Goal: Information Seeking & Learning: Find contact information

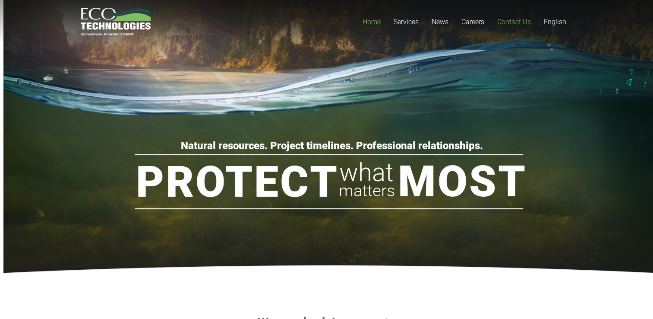
click at [514, 22] on span "Contact Us" at bounding box center [514, 22] width 34 height 8
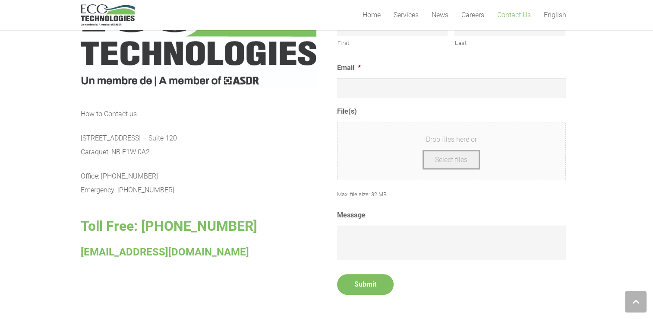
scroll to position [432, 0]
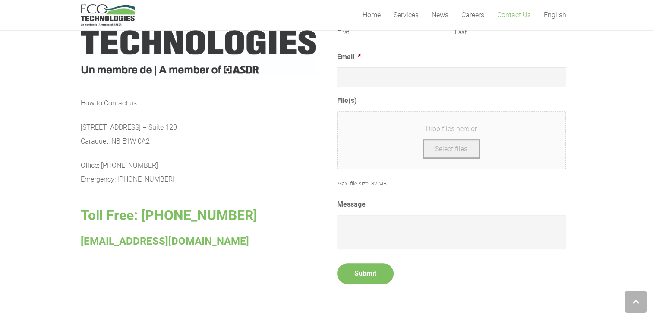
drag, startPoint x: 80, startPoint y: 127, endPoint x: 183, endPoint y: 181, distance: 116.6
click at [183, 181] on div "How to Contact us: [STREET_ADDRESS] – [GEOGRAPHIC_DATA] E1W 0A2 Office: [PHONE_…" at bounding box center [199, 172] width 236 height 152
drag, startPoint x: 183, startPoint y: 181, endPoint x: 135, endPoint y: 171, distance: 50.0
copy div "[STREET_ADDRESS] – Suite 120 Caraquet, NB E1W 0A2 Office: [PHONE_NUMBER] Emerge…"
click at [181, 151] on div "How to Contact us: [STREET_ADDRESS] – [GEOGRAPHIC_DATA] E1W 0A2 Office: [PHONE_…" at bounding box center [199, 172] width 236 height 152
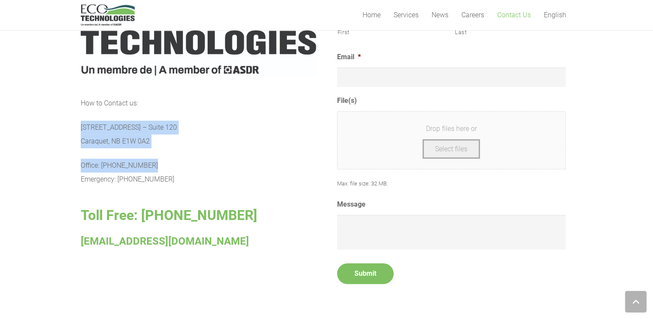
drag, startPoint x: 77, startPoint y: 124, endPoint x: 153, endPoint y: 165, distance: 86.0
click at [153, 165] on section "How to Contact us: [STREET_ADDRESS] – [GEOGRAPHIC_DATA] E1W 0A2 Office: [PHONE_…" at bounding box center [326, 138] width 653 height 368
drag, startPoint x: 153, startPoint y: 165, endPoint x: 138, endPoint y: 164, distance: 14.7
copy div "[STREET_ADDRESS] – Suite 120 Caraquet, NB E1W 0A2 Office: [PHONE_NUMBER]"
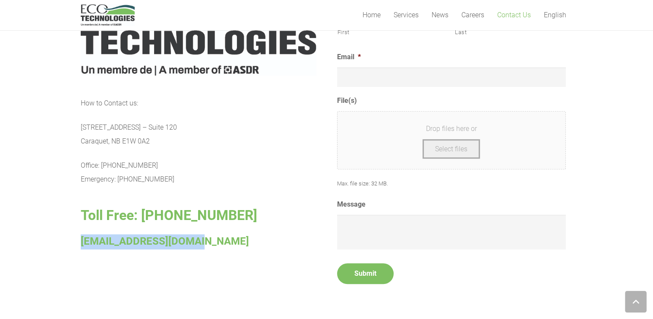
drag, startPoint x: 81, startPoint y: 241, endPoint x: 189, endPoint y: 241, distance: 107.9
click at [189, 241] on p "[EMAIL_ADDRESS][DOMAIN_NAME]" at bounding box center [199, 241] width 236 height 15
drag, startPoint x: 189, startPoint y: 241, endPoint x: 180, endPoint y: 240, distance: 9.1
copy span "[EMAIL_ADDRESS][DOMAIN_NAME]"
click at [255, 120] on p "[STREET_ADDRESS] – [STREET_ADDRESS]" at bounding box center [199, 134] width 236 height 28
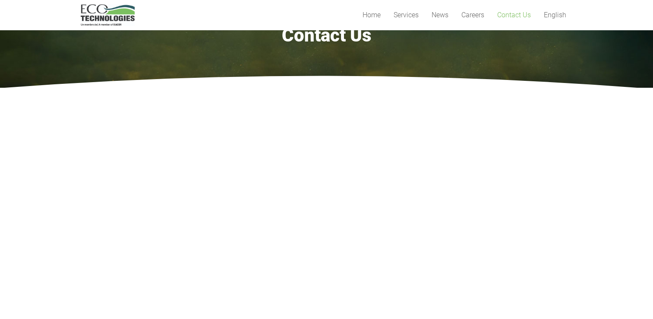
scroll to position [0, 0]
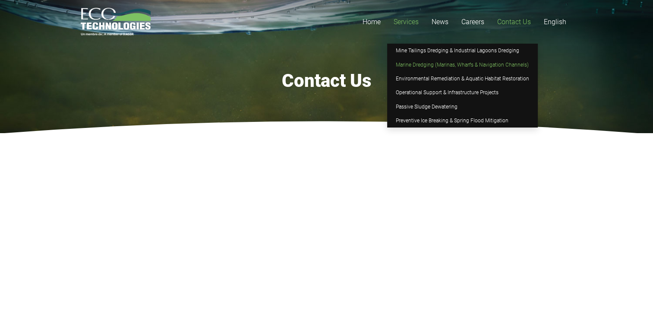
click at [419, 63] on span "Marine Dredging (Marinas, Wharfs & Navigation Channels)" at bounding box center [462, 65] width 133 height 6
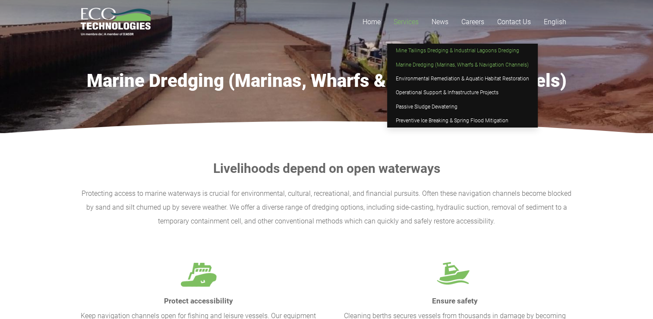
click at [421, 54] on link "Mine Tailings Dredging & Industrial Lagoons Dredging" at bounding box center [462, 51] width 151 height 14
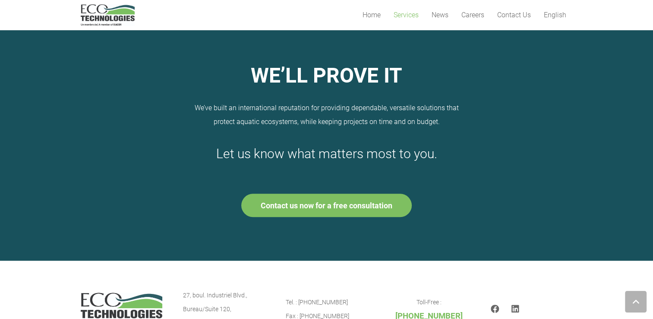
scroll to position [736, 0]
